Goal: Complete application form

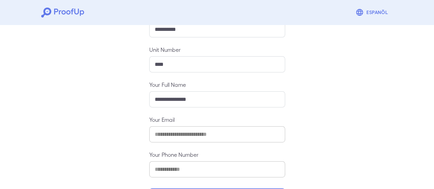
scroll to position [121, 0]
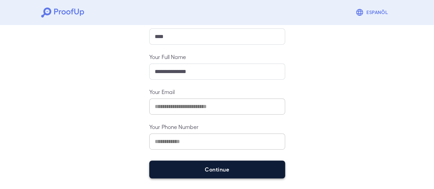
click at [208, 168] on button "Continue" at bounding box center [217, 169] width 136 height 18
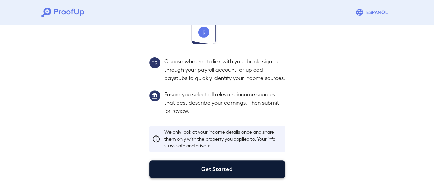
click at [180, 170] on button "Get Started" at bounding box center [217, 169] width 136 height 18
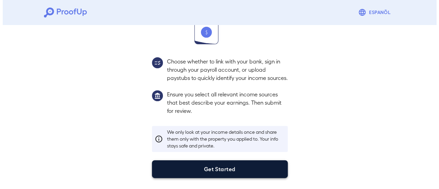
scroll to position [73, 0]
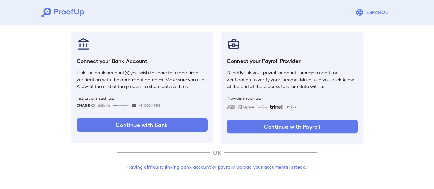
click at [274, 168] on button "Having difficulty linking bank account or payroll? Upload your documents instea…" at bounding box center [217, 167] width 200 height 12
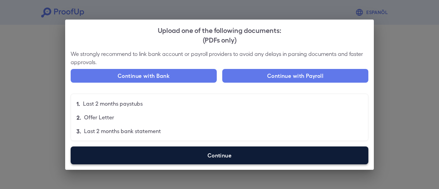
click at [265, 161] on label "Continue" at bounding box center [220, 155] width 298 height 18
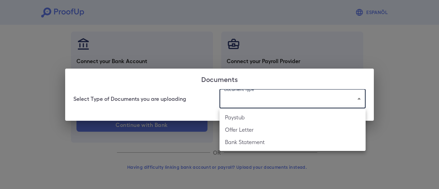
click at [279, 105] on body "Espanõl Go back How Would You Like to Verify Your Income? There are multiple wa…" at bounding box center [219, 58] width 439 height 262
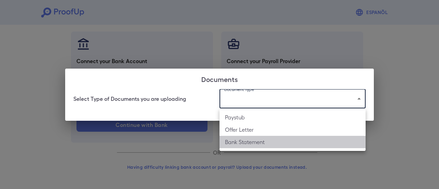
click at [267, 142] on li "Bank Statement" at bounding box center [292, 142] width 146 height 12
type input "**********"
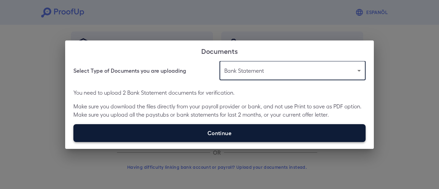
click at [207, 136] on label "Continue" at bounding box center [219, 133] width 292 height 18
click at [74, 142] on input "Continue" at bounding box center [73, 142] width 0 height 0
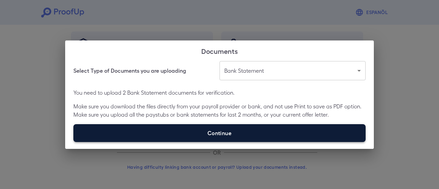
type input "**********"
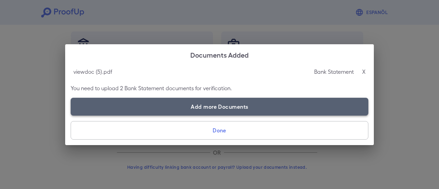
click at [130, 107] on label "Add more Documents" at bounding box center [220, 107] width 298 height 18
click at [71, 115] on input "Add more Documents" at bounding box center [71, 115] width 0 height 0
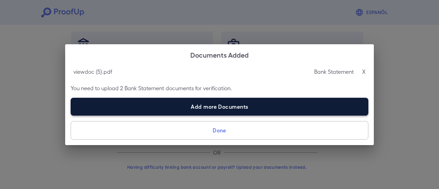
type input "**********"
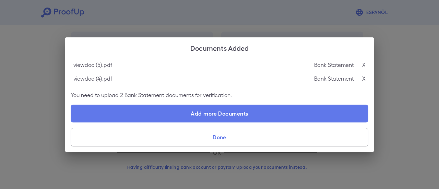
click at [254, 138] on button "Done" at bounding box center [220, 137] width 298 height 19
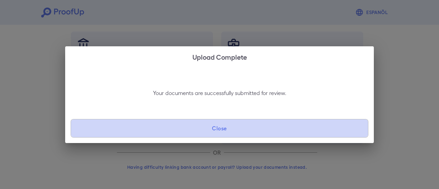
click at [240, 131] on button "Close" at bounding box center [220, 128] width 298 height 19
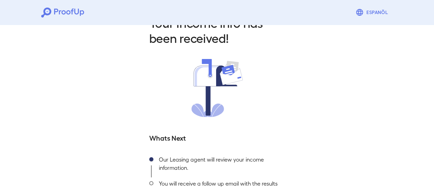
scroll to position [74, 0]
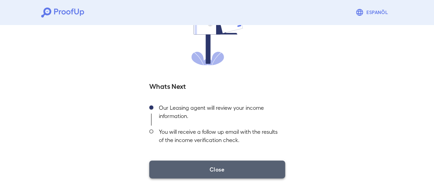
click at [238, 167] on button "Close" at bounding box center [217, 169] width 136 height 18
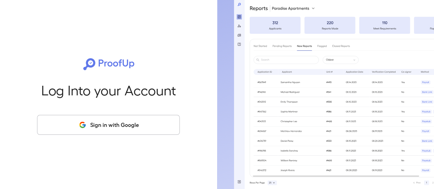
click at [130, 124] on button "Sign in with Google" at bounding box center [108, 125] width 143 height 20
